Goal: Transaction & Acquisition: Subscribe to service/newsletter

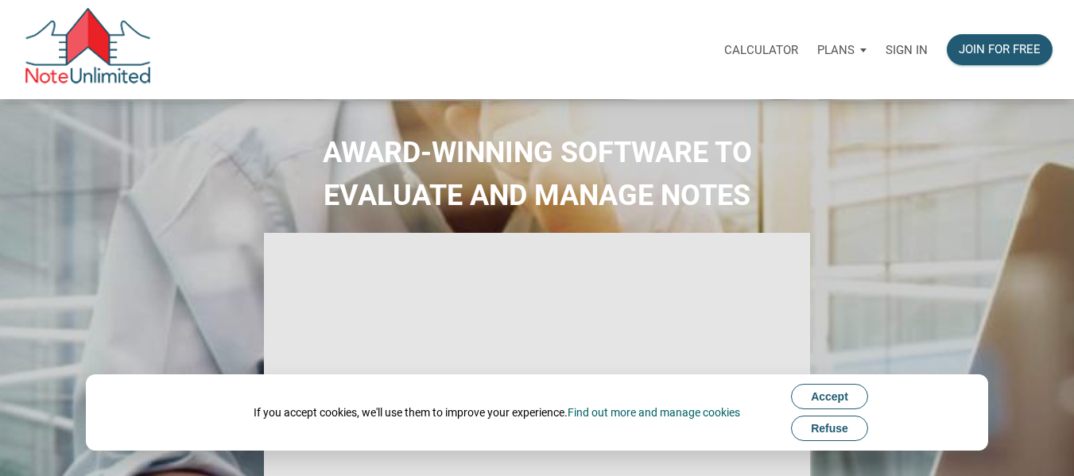
select select
type input "Introduction to new features"
select select
click at [986, 40] on div "Join for free" at bounding box center [1000, 49] width 106 height 31
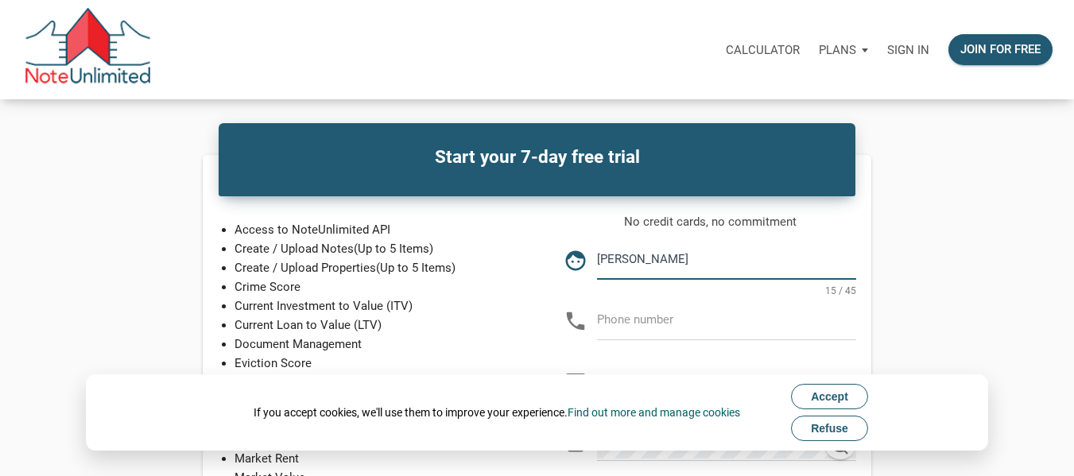
type input "[PERSON_NAME]"
click at [636, 331] on input "text" at bounding box center [726, 320] width 259 height 36
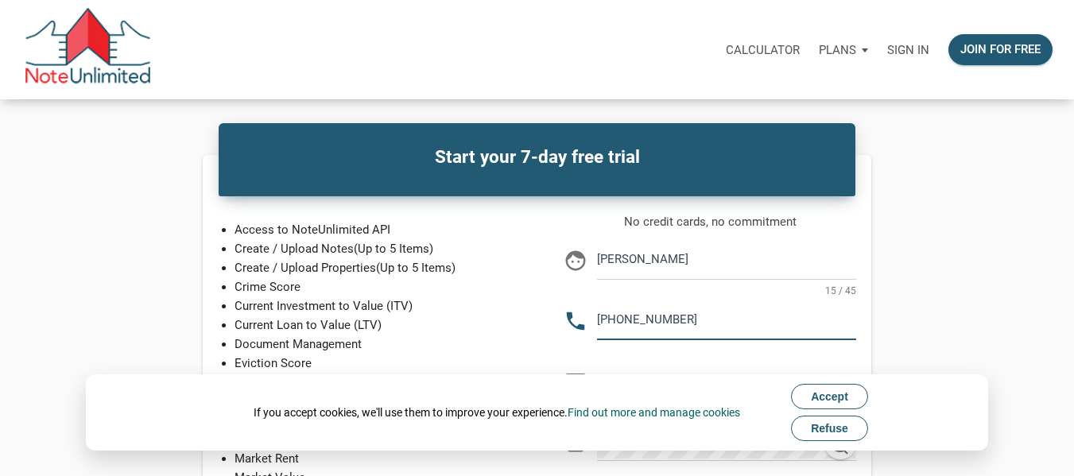
type input "[PHONE_NUMBER]"
click at [818, 400] on span "Accept" at bounding box center [829, 396] width 37 height 13
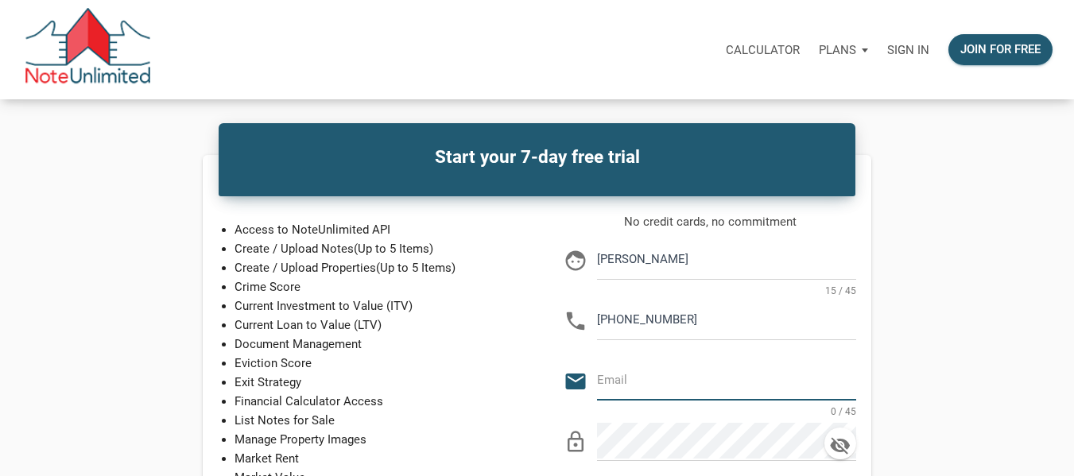
click at [638, 379] on input "email" at bounding box center [726, 381] width 259 height 36
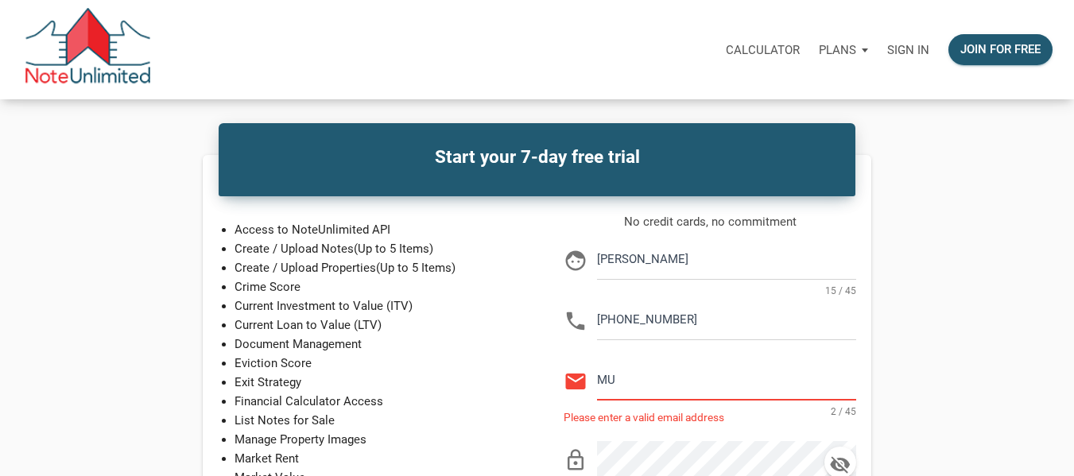
type input "M"
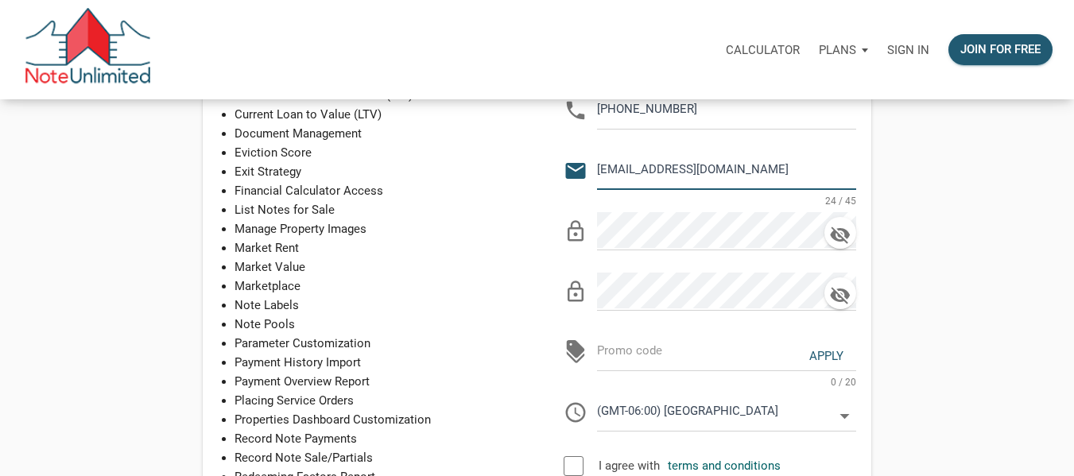
scroll to position [239, 0]
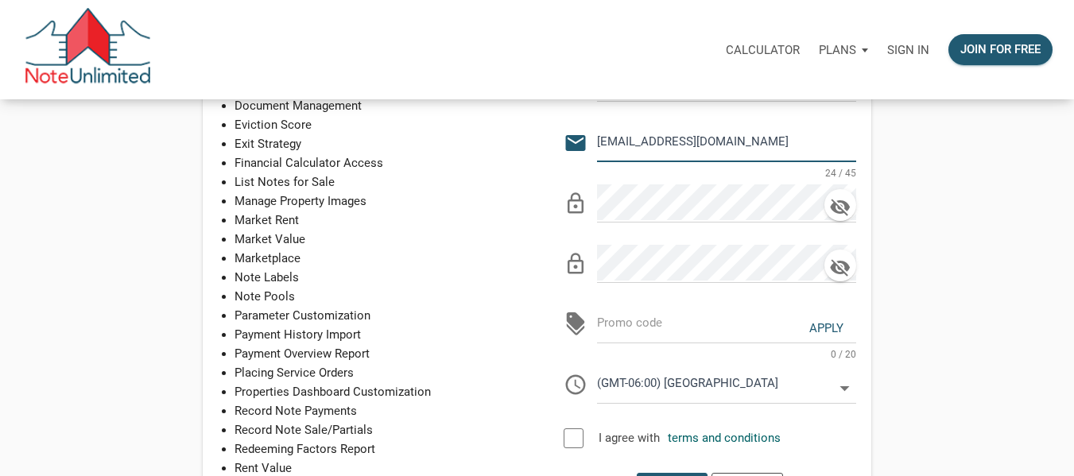
type input "[EMAIL_ADDRESS][DOMAIN_NAME]"
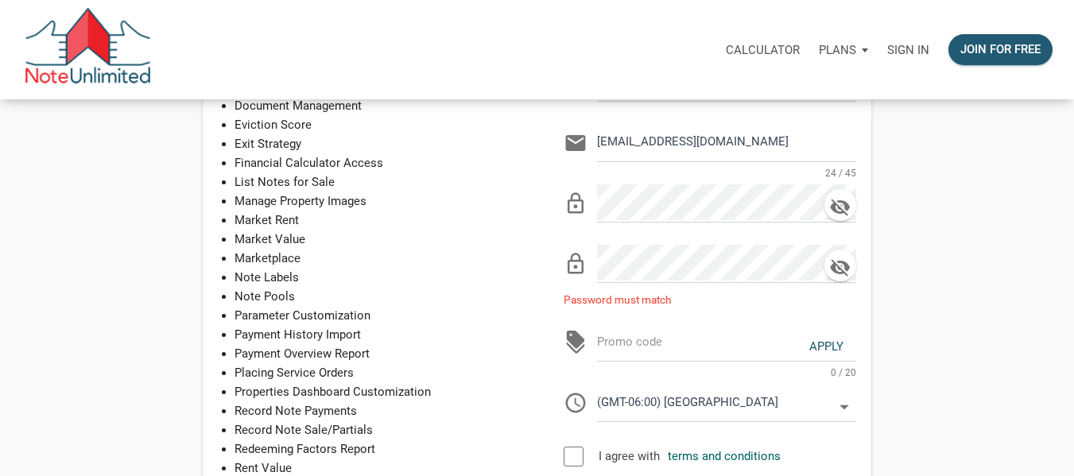
click at [958, 175] on div "Start your 7-day free trial Access to NoteUnlimited API Create / Upload Notes (…" at bounding box center [538, 256] width 1066 height 681
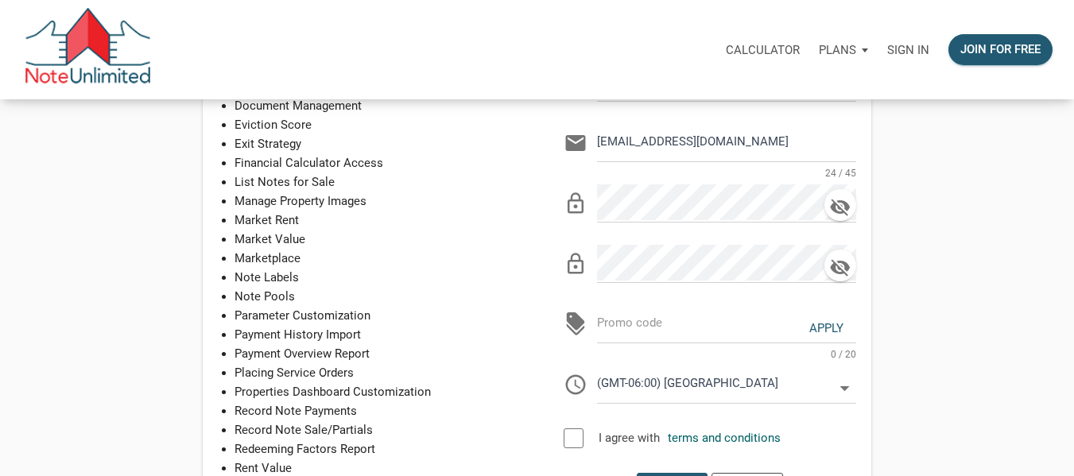
click at [977, 238] on div "Start your 7-day free trial Access to NoteUnlimited API Create / Upload Notes (…" at bounding box center [538, 250] width 1066 height 669
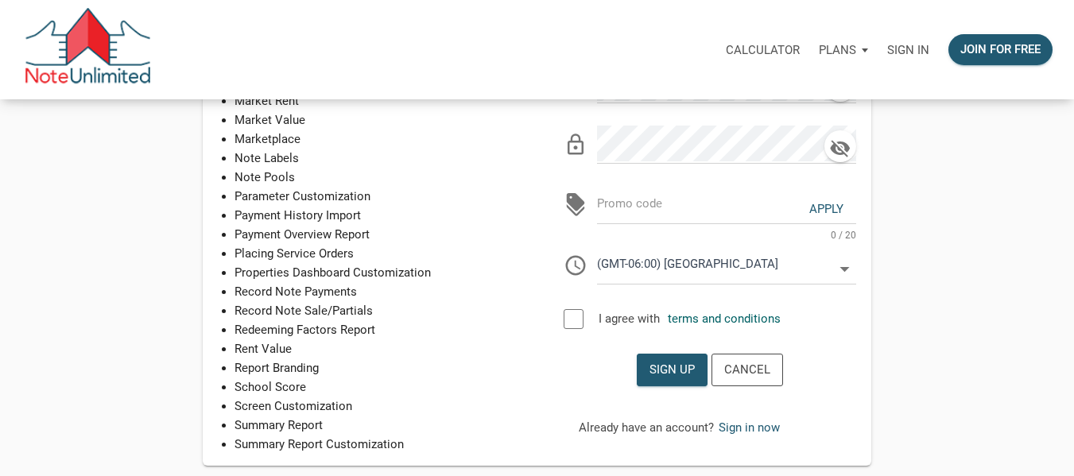
scroll to position [477, 0]
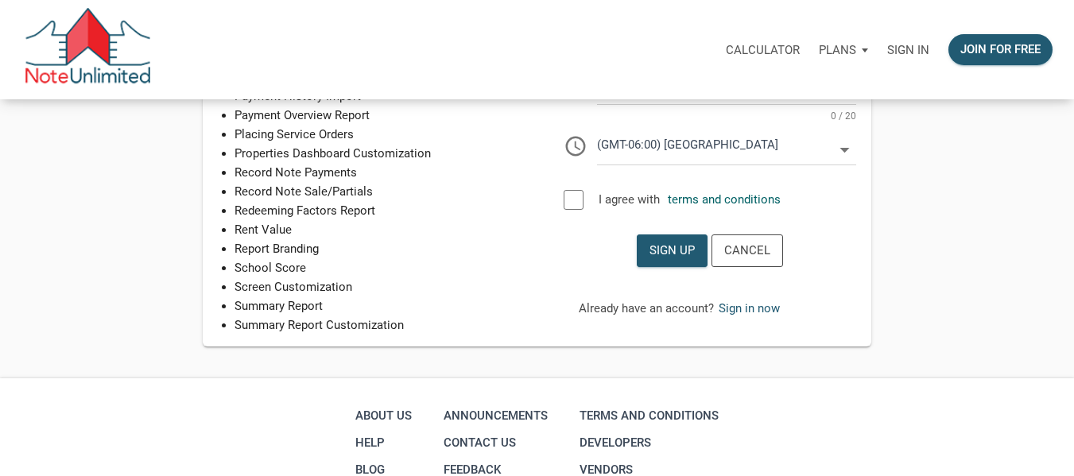
click at [569, 200] on div at bounding box center [574, 200] width 20 height 20
click at [678, 252] on div "Sign up" at bounding box center [672, 251] width 45 height 18
click at [911, 49] on p "Sign in" at bounding box center [909, 50] width 42 height 14
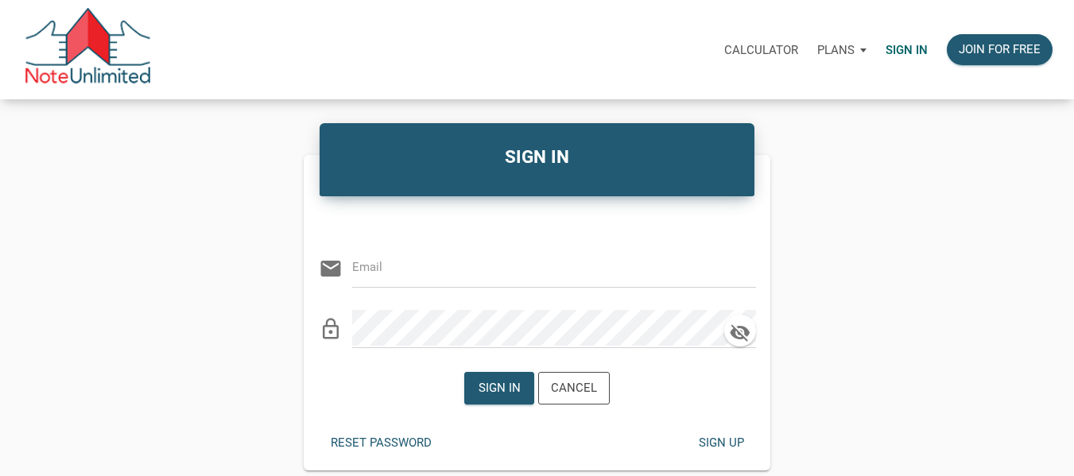
click at [936, 199] on div "SIGN IN Or Be Classical email lock_outline Sign in Cancel Reset password Sign u…" at bounding box center [537, 301] width 1074 height 340
click at [410, 274] on input "email" at bounding box center [542, 268] width 380 height 36
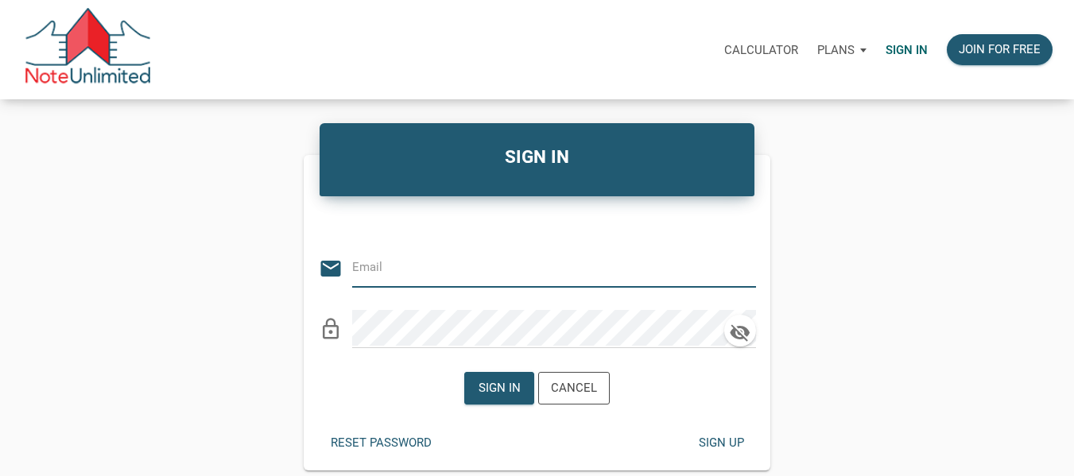
type input "[EMAIL_ADDRESS][DOMAIN_NAME]"
click at [487, 380] on div "Sign in" at bounding box center [500, 388] width 42 height 18
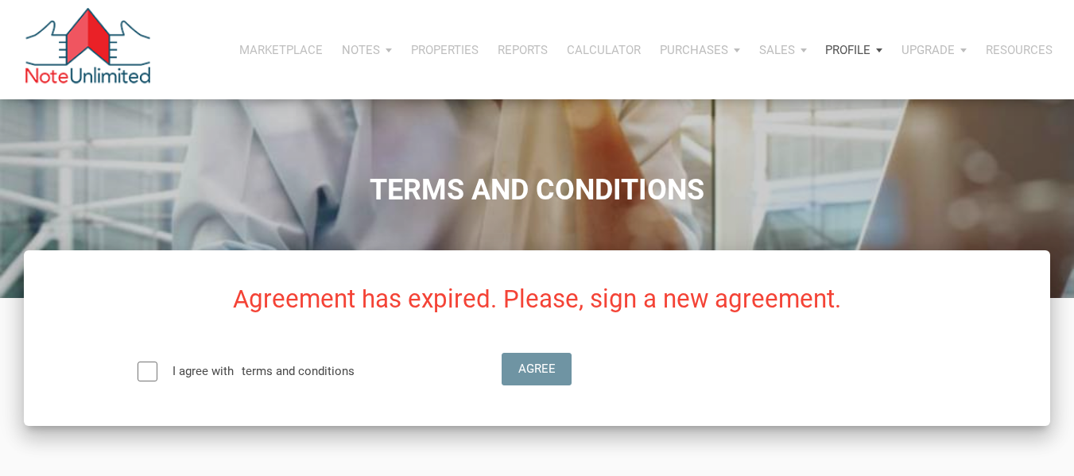
click at [142, 375] on div at bounding box center [148, 372] width 20 height 20
click at [516, 376] on div "Agree" at bounding box center [537, 369] width 68 height 31
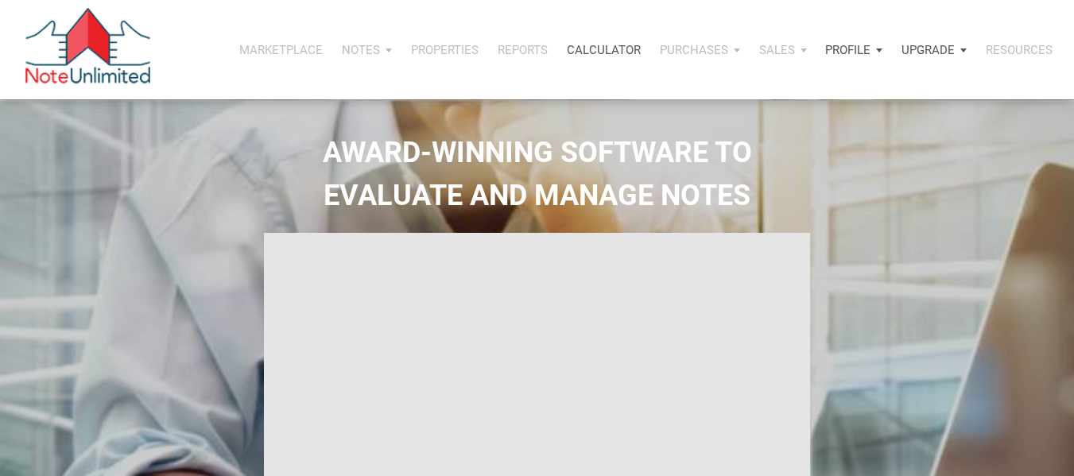
type input "Introduction to new features"
select select
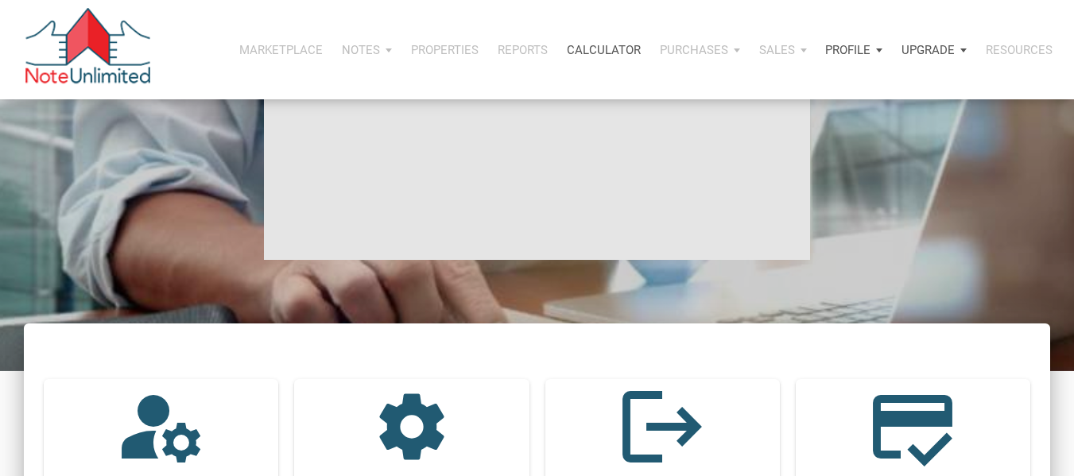
scroll to position [159, 0]
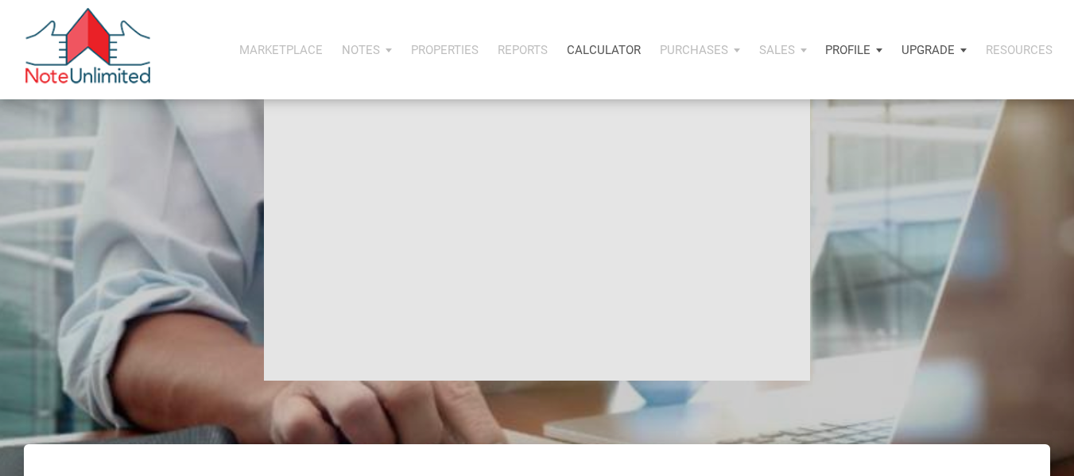
click at [372, 51] on ul "Marketplace Notes Dashboard Transactions Properties Reports Calculator Purchase…" at bounding box center [646, 50] width 833 height 48
click at [382, 52] on ul "Marketplace Notes Dashboard Transactions Properties Reports Calculator Purchase…" at bounding box center [646, 50] width 833 height 48
click at [620, 49] on p "Calculator" at bounding box center [604, 50] width 74 height 14
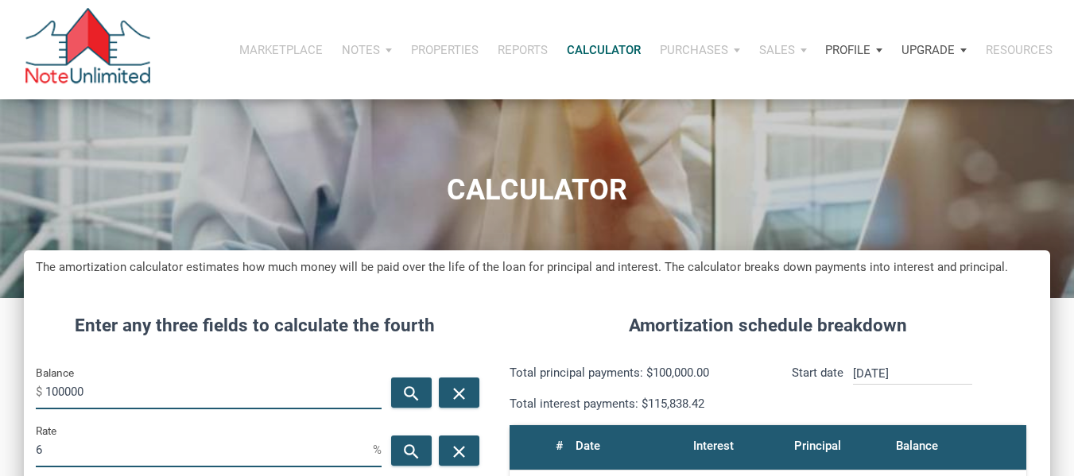
click at [872, 48] on div "Profile" at bounding box center [854, 50] width 76 height 48
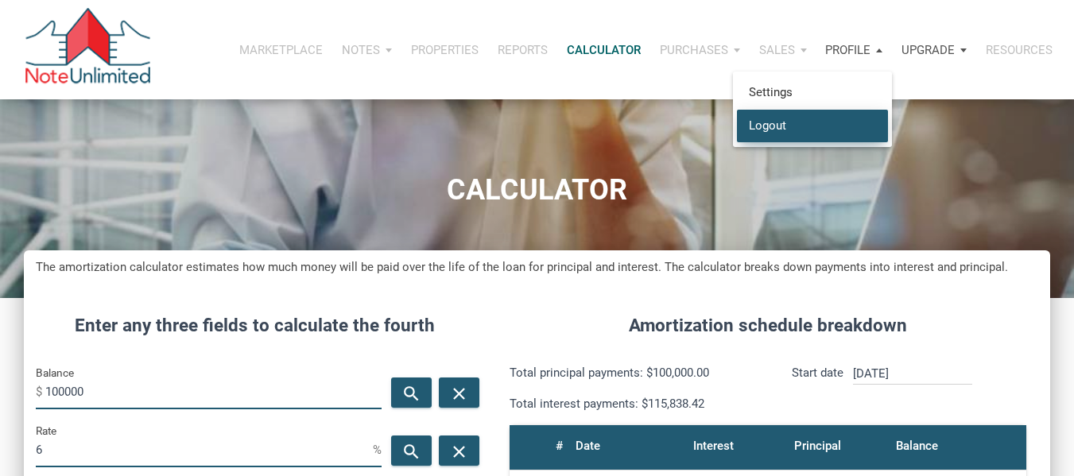
click at [779, 119] on link "Logout" at bounding box center [812, 125] width 151 height 33
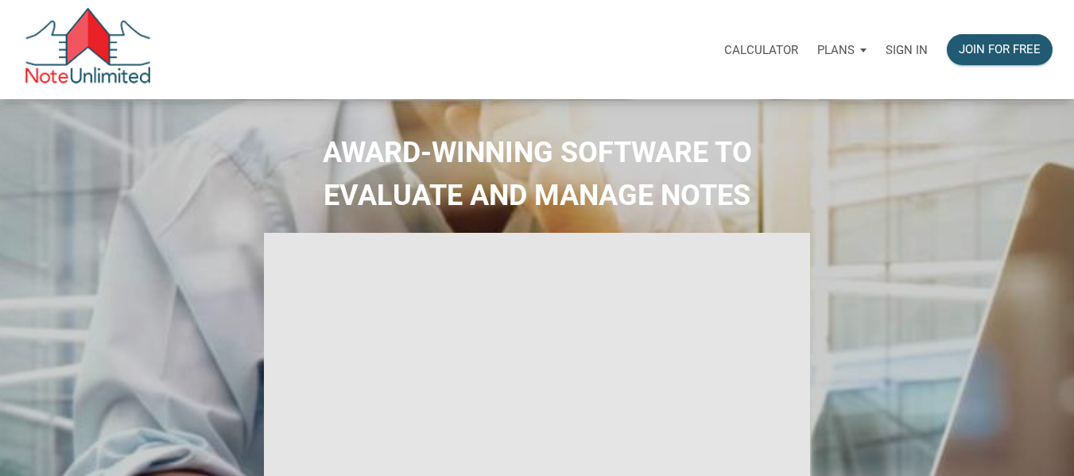
type input "Introduction to new features"
select select
